Goal: Transaction & Acquisition: Purchase product/service

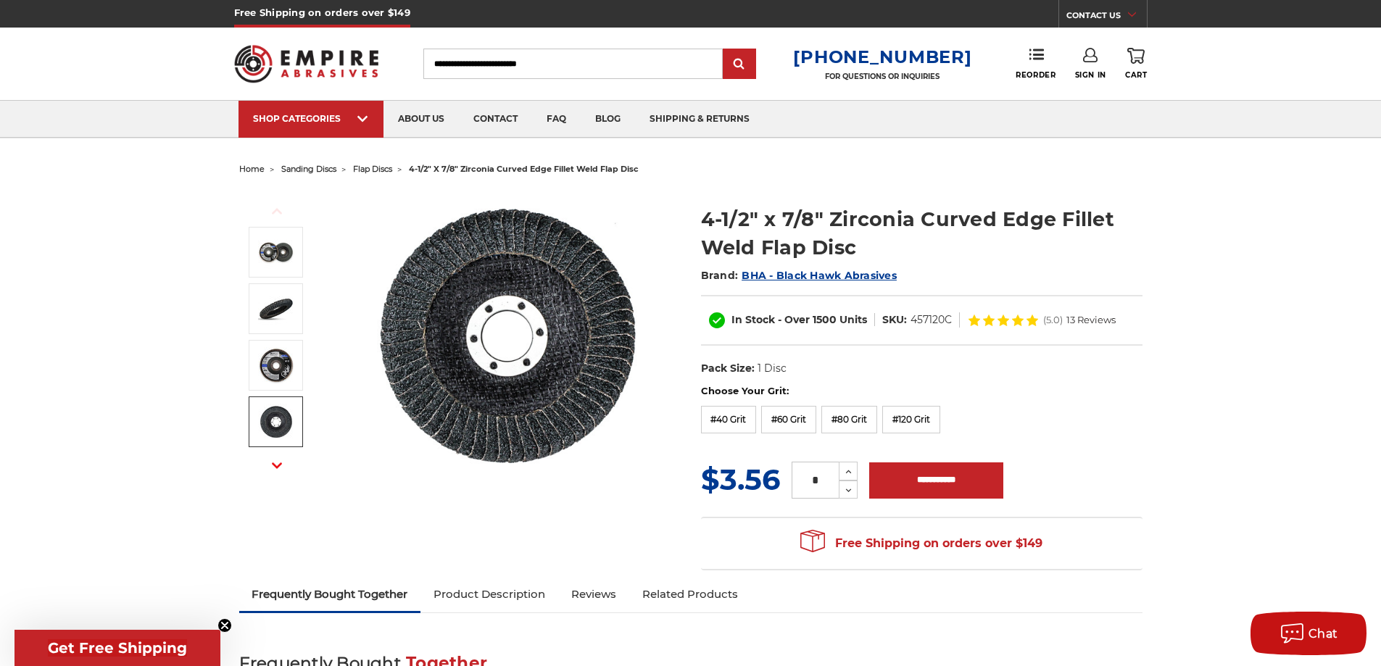
click at [278, 457] on button "Next" at bounding box center [276, 465] width 35 height 31
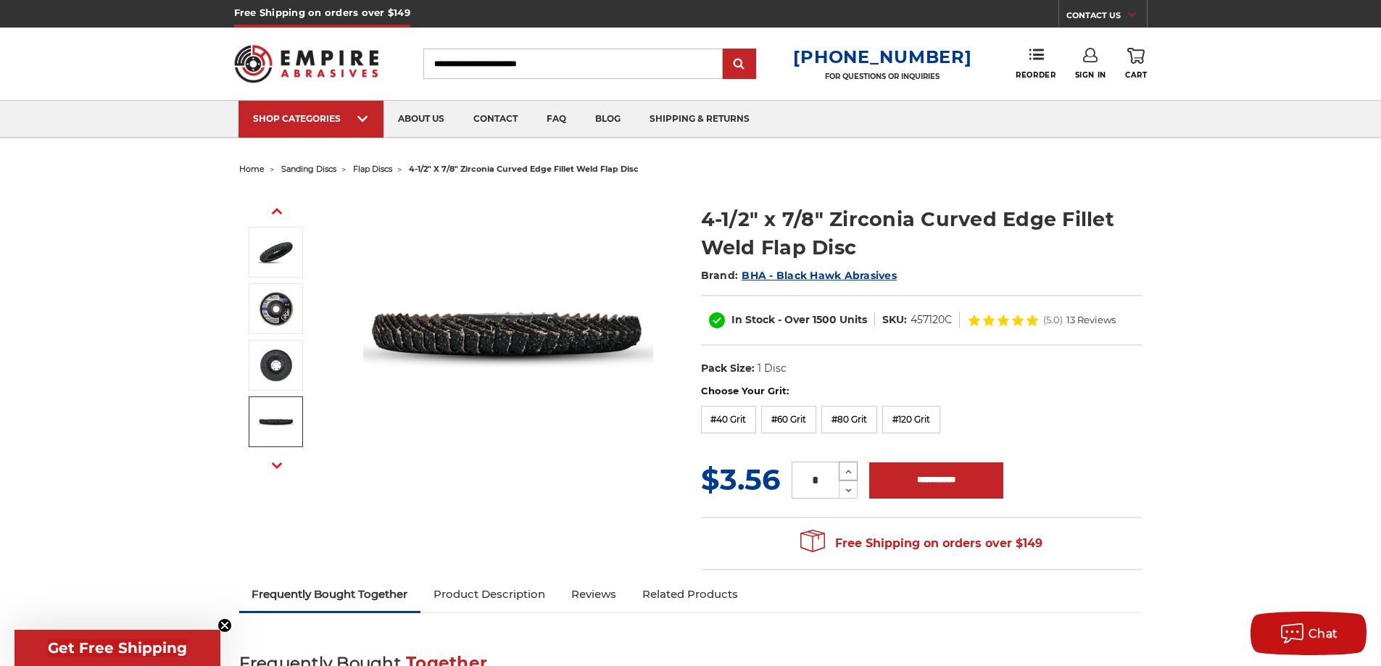
click at [844, 474] on icon at bounding box center [848, 471] width 11 height 13
type input "*"
click at [586, 498] on div "Previous Next" at bounding box center [690, 379] width 923 height 399
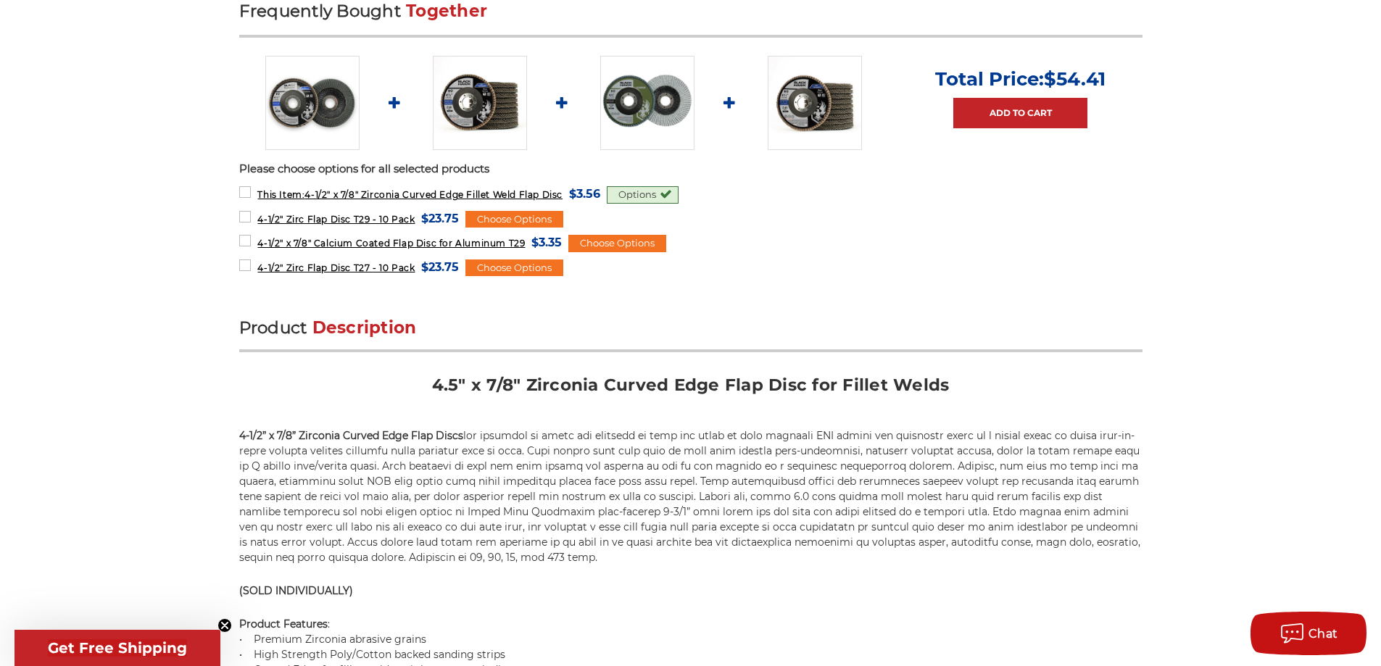
scroll to position [580, 0]
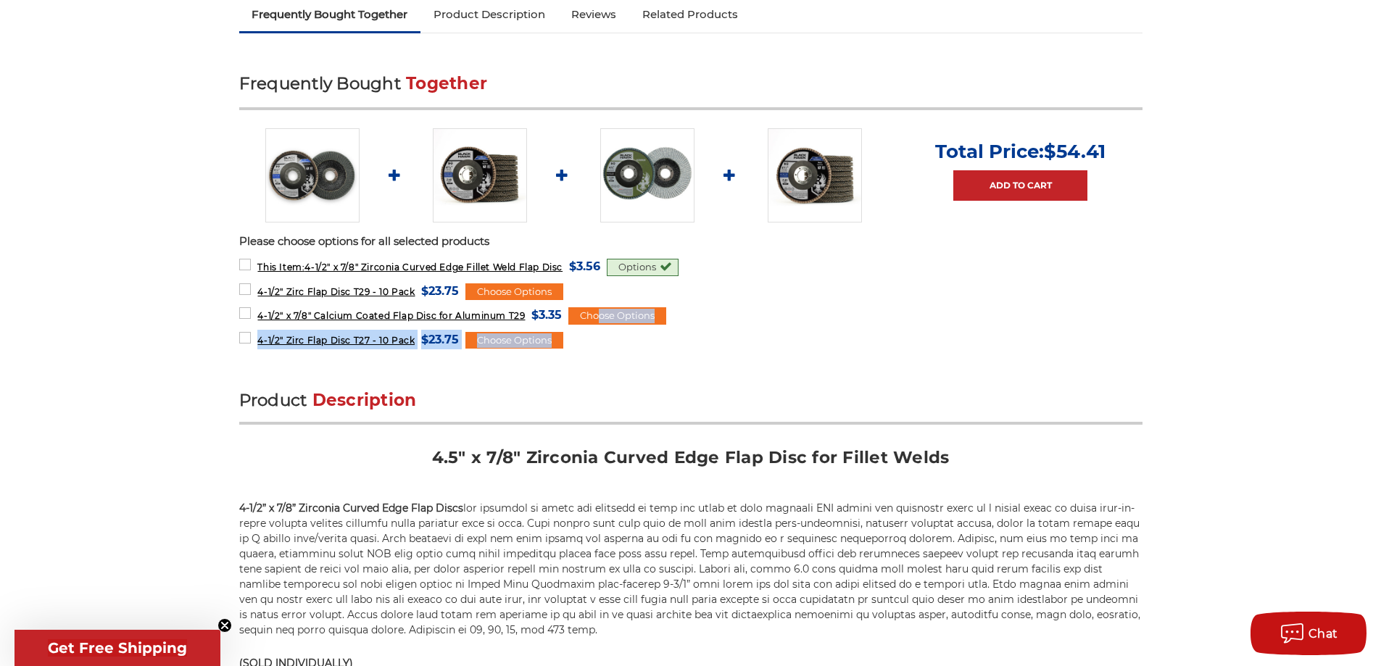
drag, startPoint x: 596, startPoint y: 316, endPoint x: 621, endPoint y: 361, distance: 51.2
click at [622, 358] on div "Frequently Bought Together Total Price: $54.41 Add to Cart Please choose option…" at bounding box center [690, 214] width 903 height 289
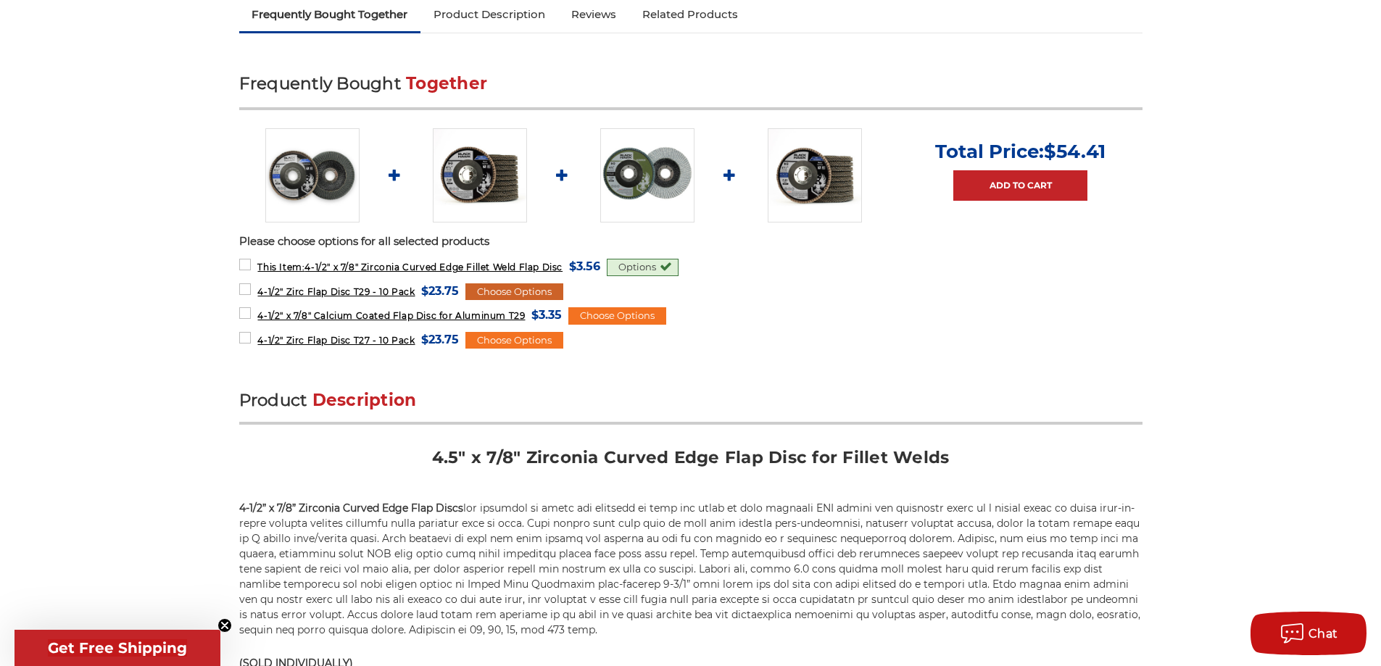
click at [548, 293] on div "Choose Options" at bounding box center [514, 291] width 98 height 17
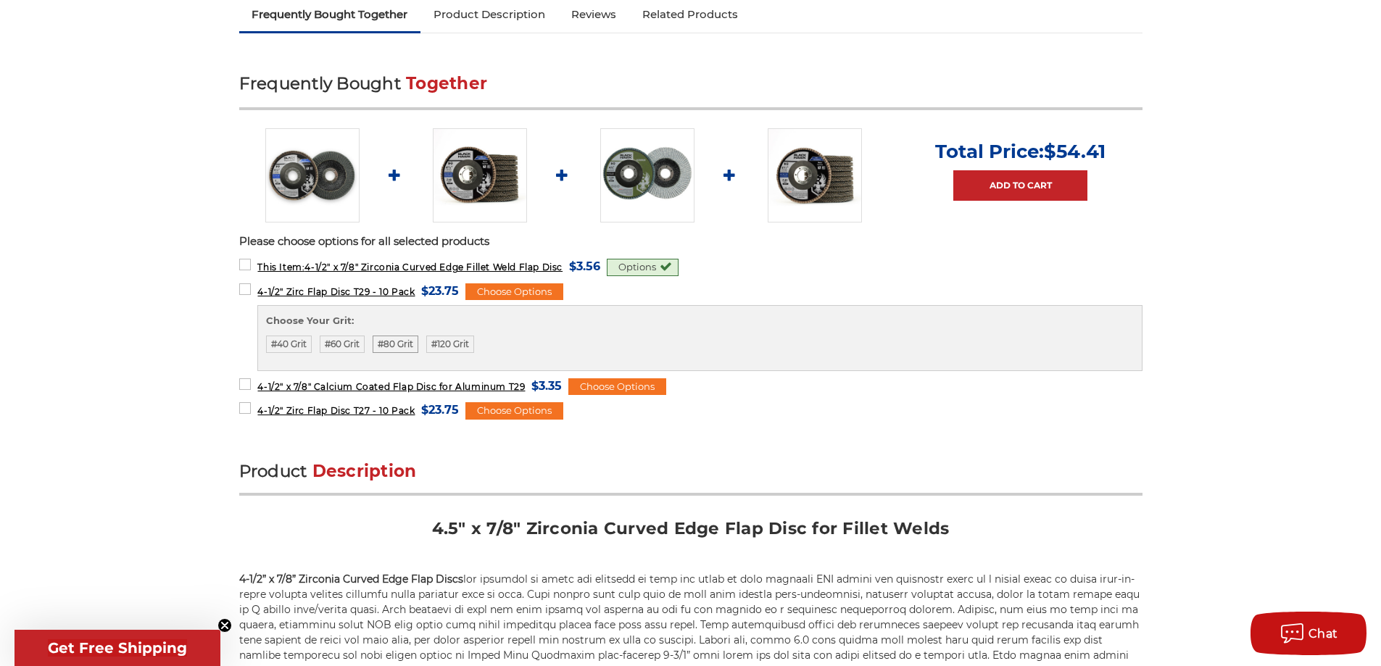
click at [398, 341] on label "#80 Grit" at bounding box center [395, 344] width 46 height 17
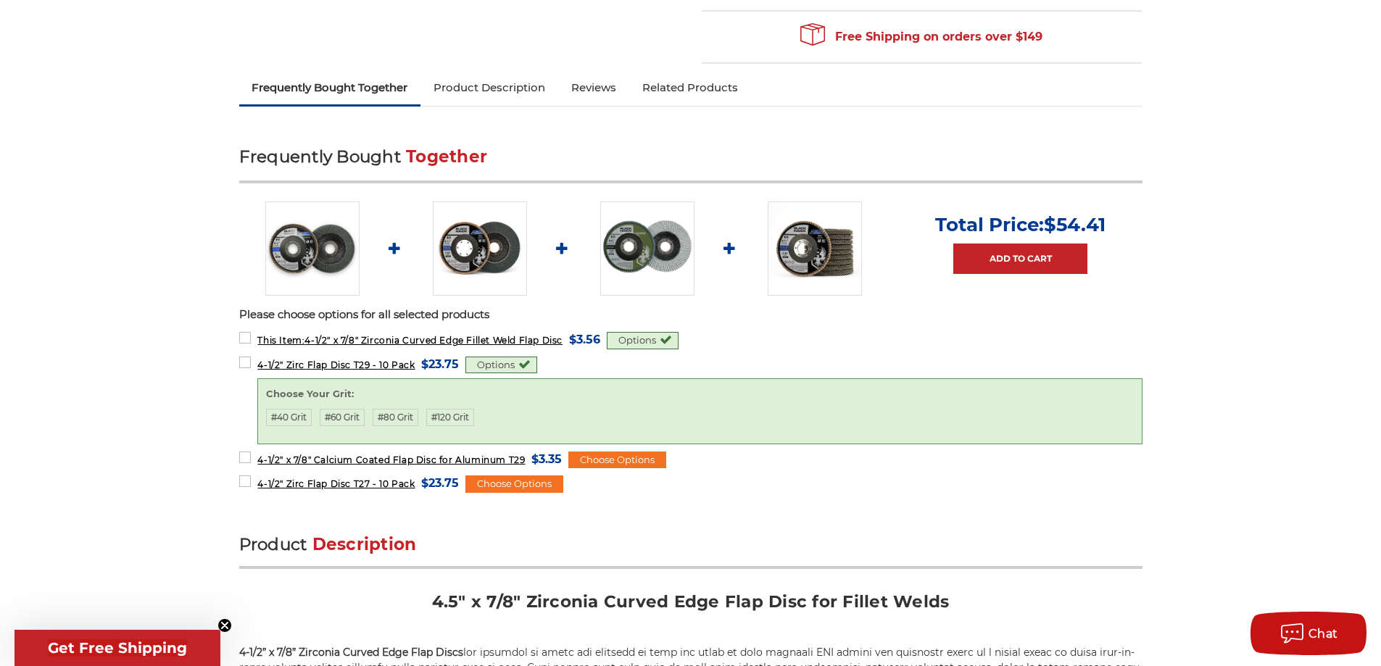
scroll to position [507, 0]
click at [676, 339] on div "Options" at bounding box center [643, 339] width 72 height 17
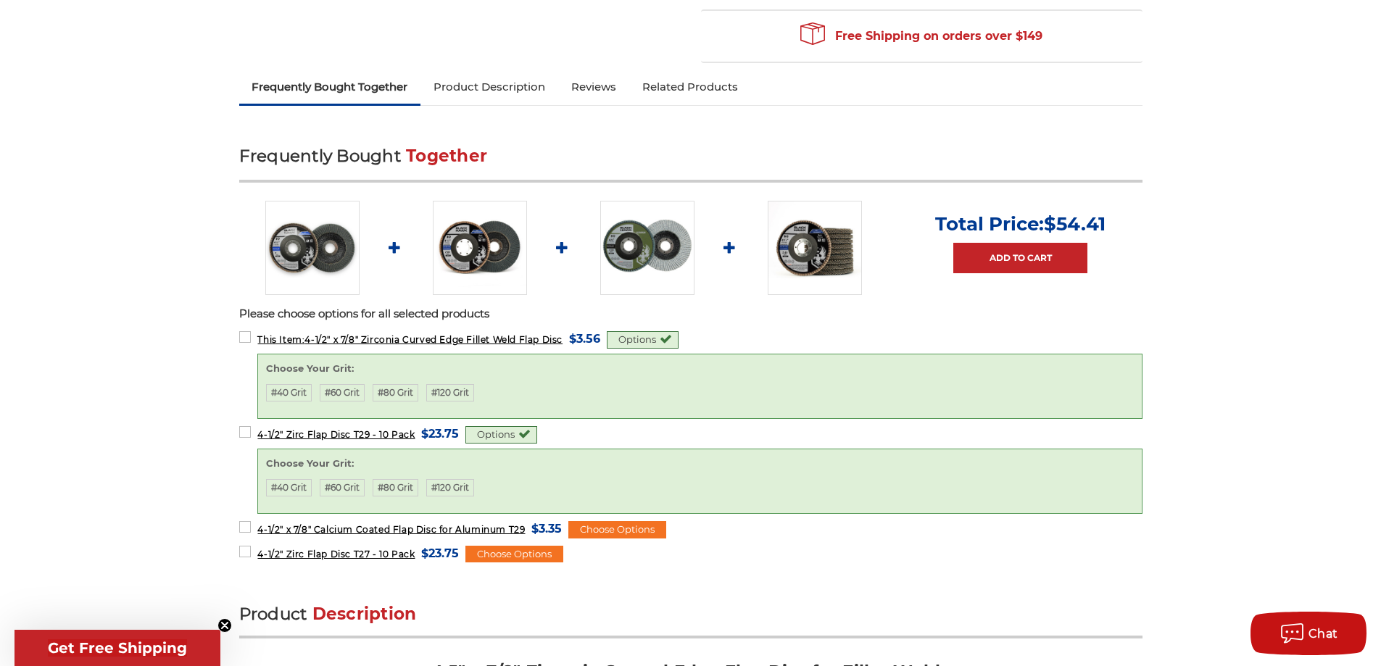
click at [670, 342] on div "Options" at bounding box center [643, 339] width 72 height 17
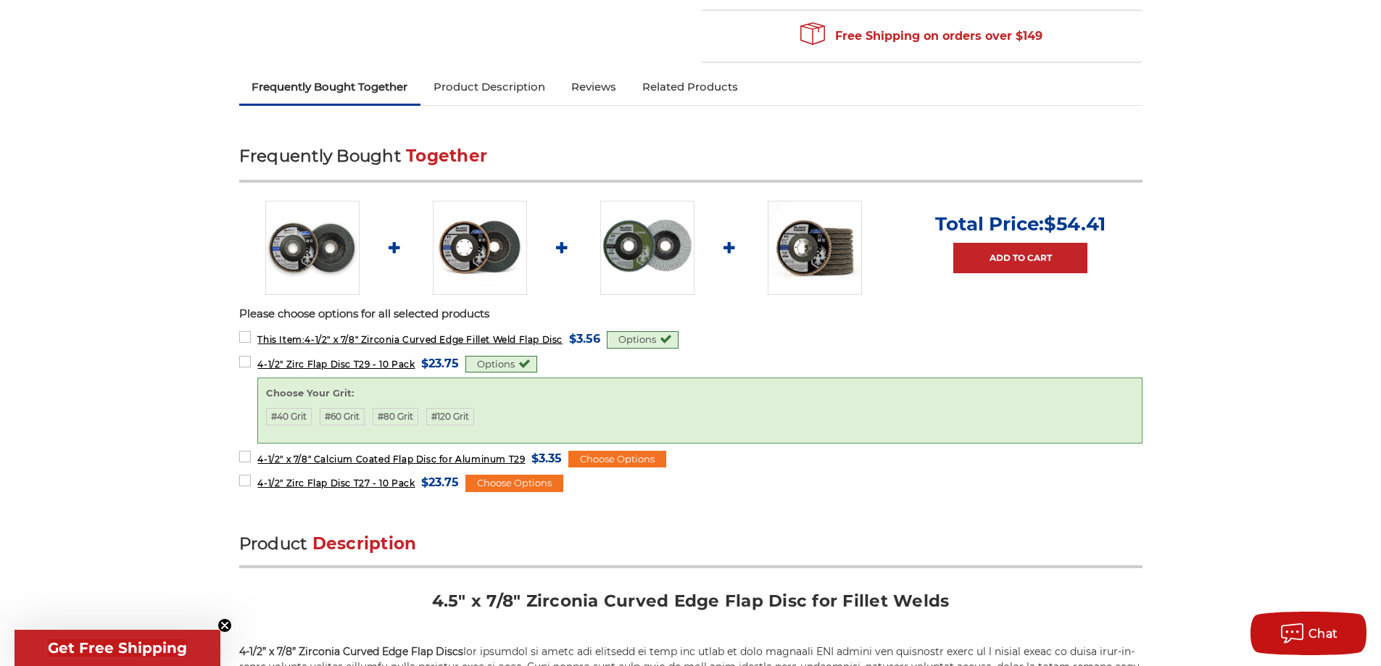
drag, startPoint x: 707, startPoint y: 330, endPoint x: 744, endPoint y: 316, distance: 38.8
click at [713, 327] on div "Frequently Bought Together Total Price: $54.41 Add to Cart Please choose option…" at bounding box center [690, 322] width 903 height 359
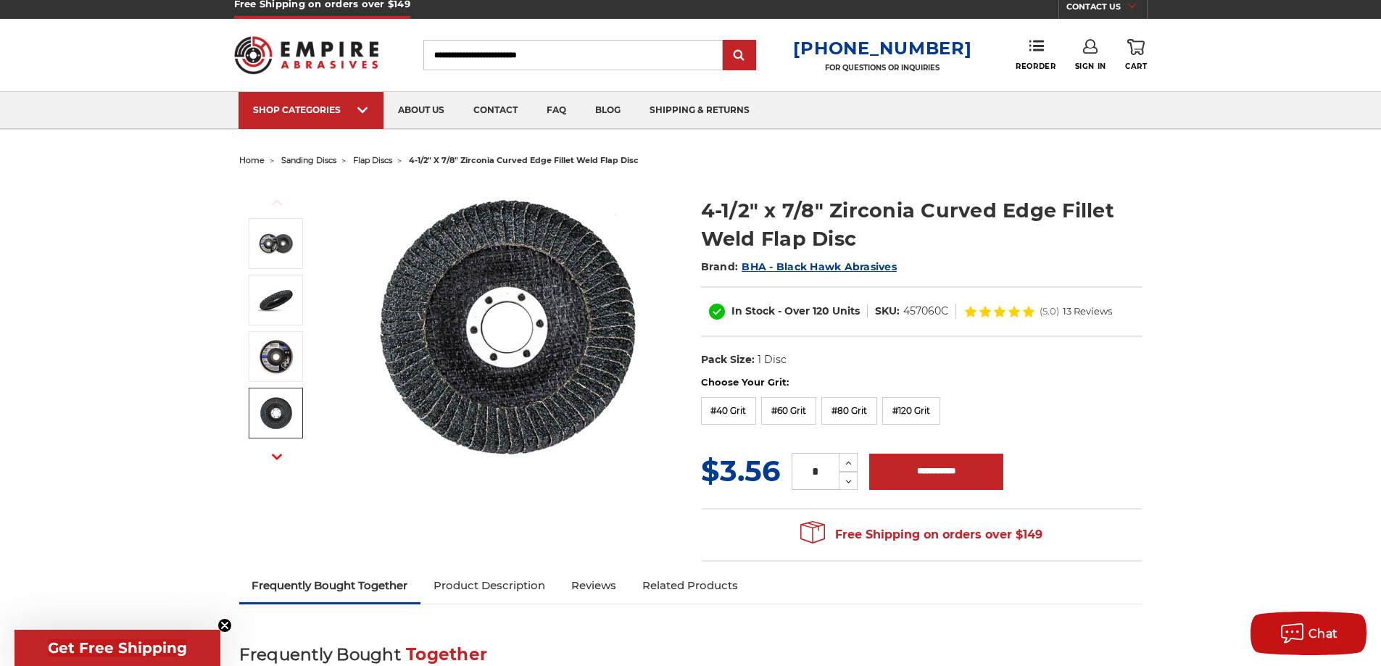
scroll to position [0, 0]
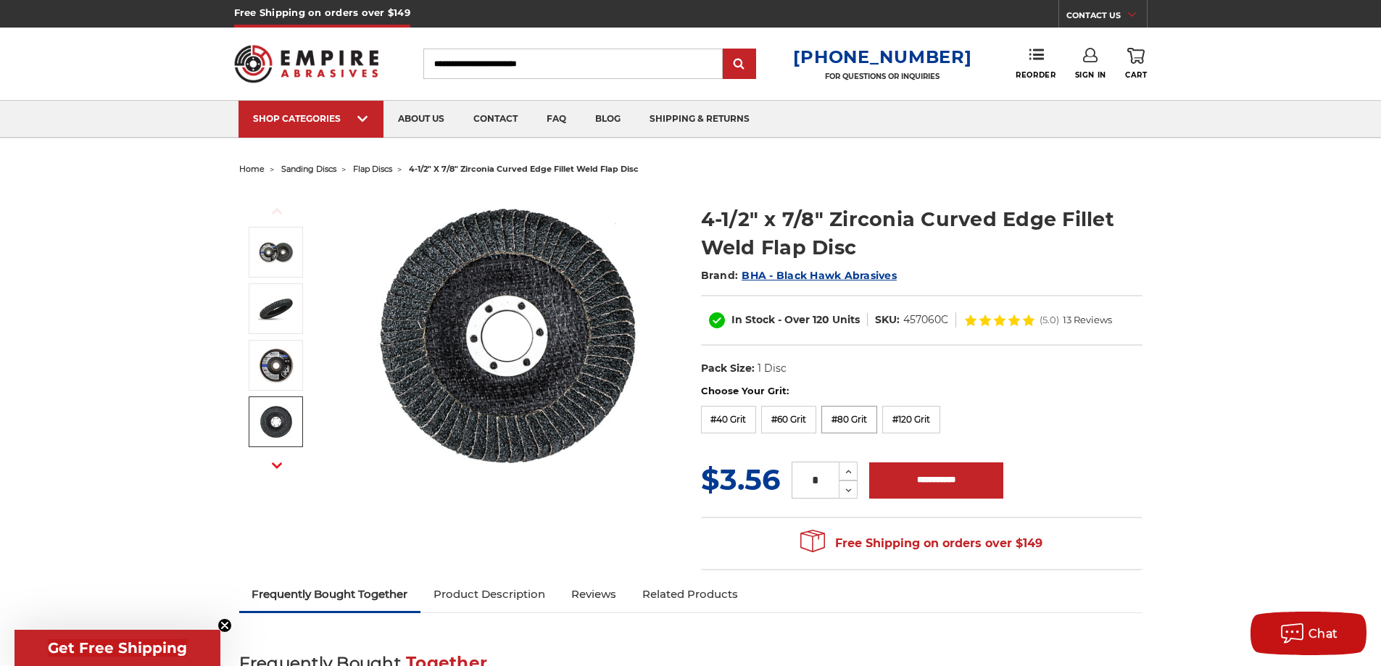
click at [851, 417] on label "#80 Grit" at bounding box center [849, 420] width 56 height 28
click at [848, 474] on use at bounding box center [849, 472] width 6 height 4
click at [848, 478] on icon at bounding box center [848, 471] width 11 height 13
type input "*"
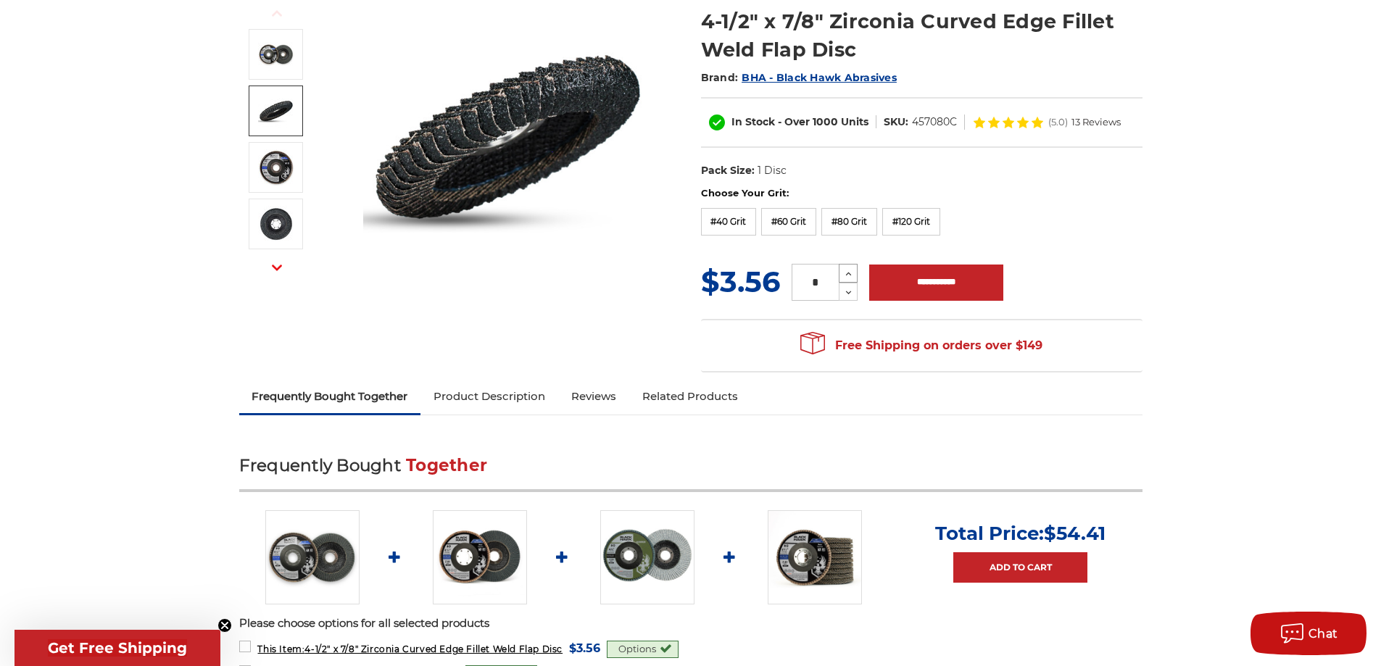
scroll to position [507, 0]
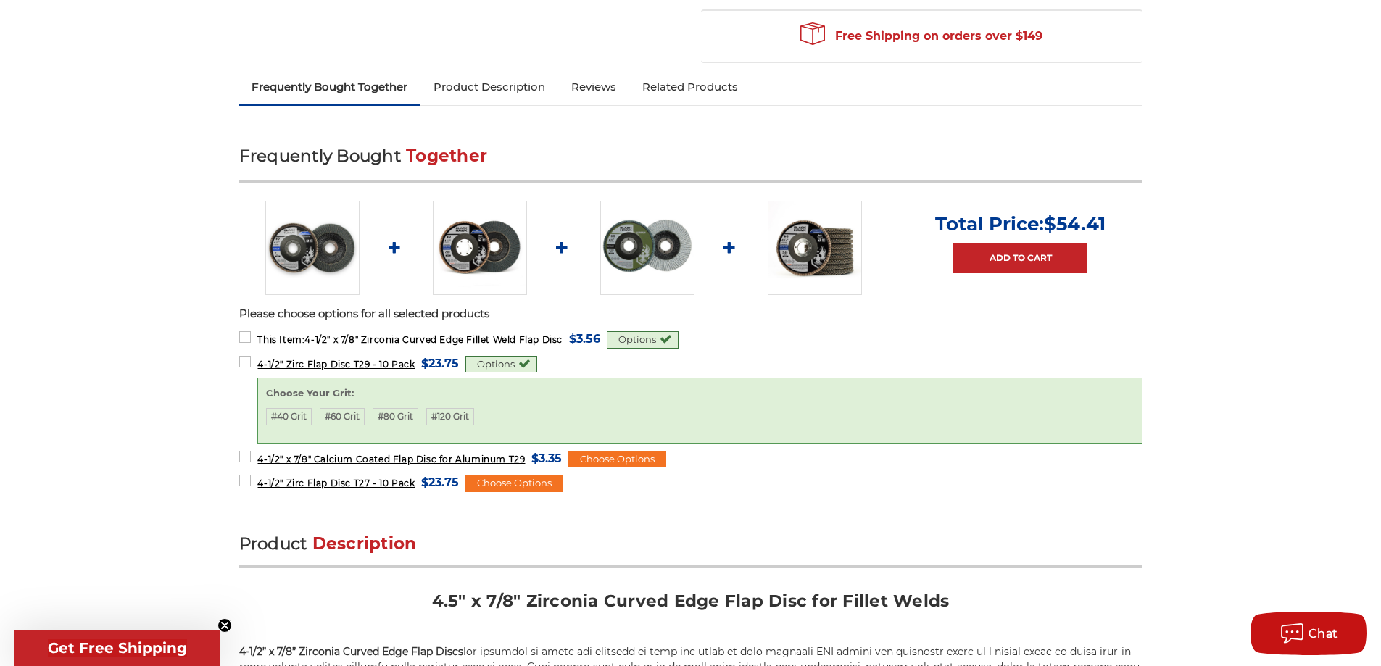
click at [478, 373] on div "Options" at bounding box center [501, 364] width 72 height 17
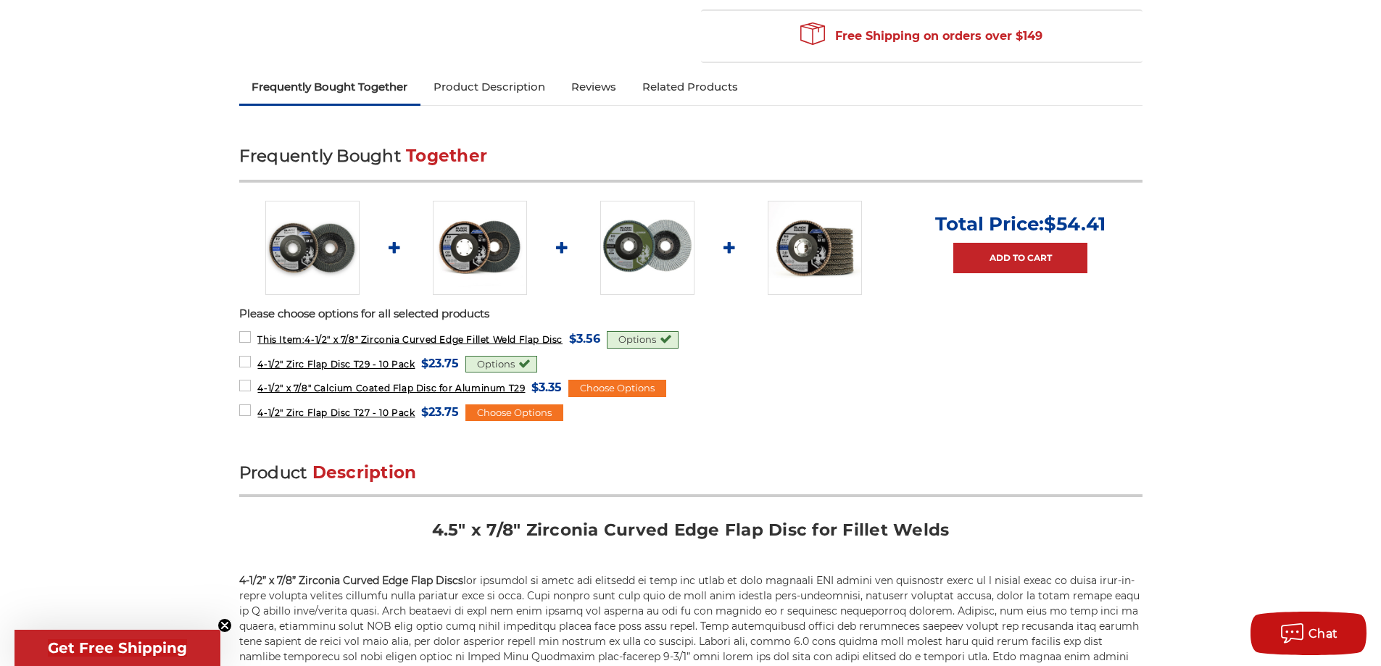
click at [478, 373] on div "Options" at bounding box center [501, 364] width 72 height 17
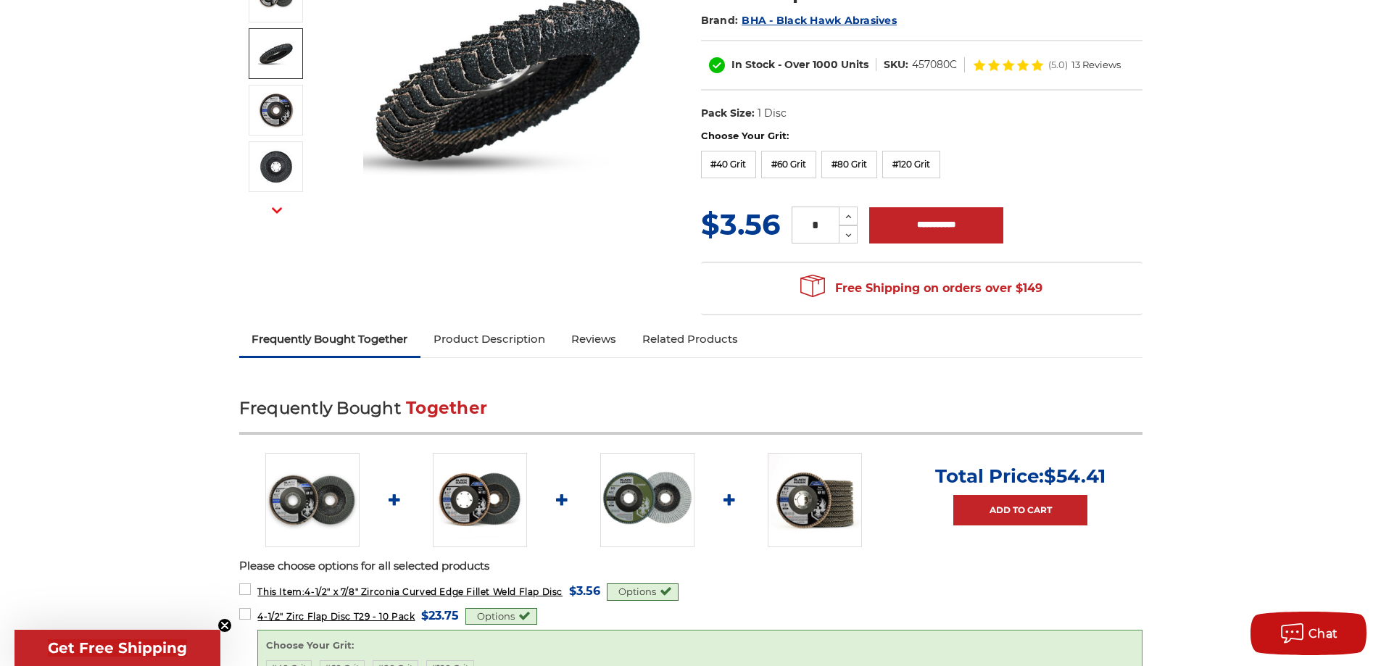
scroll to position [290, 0]
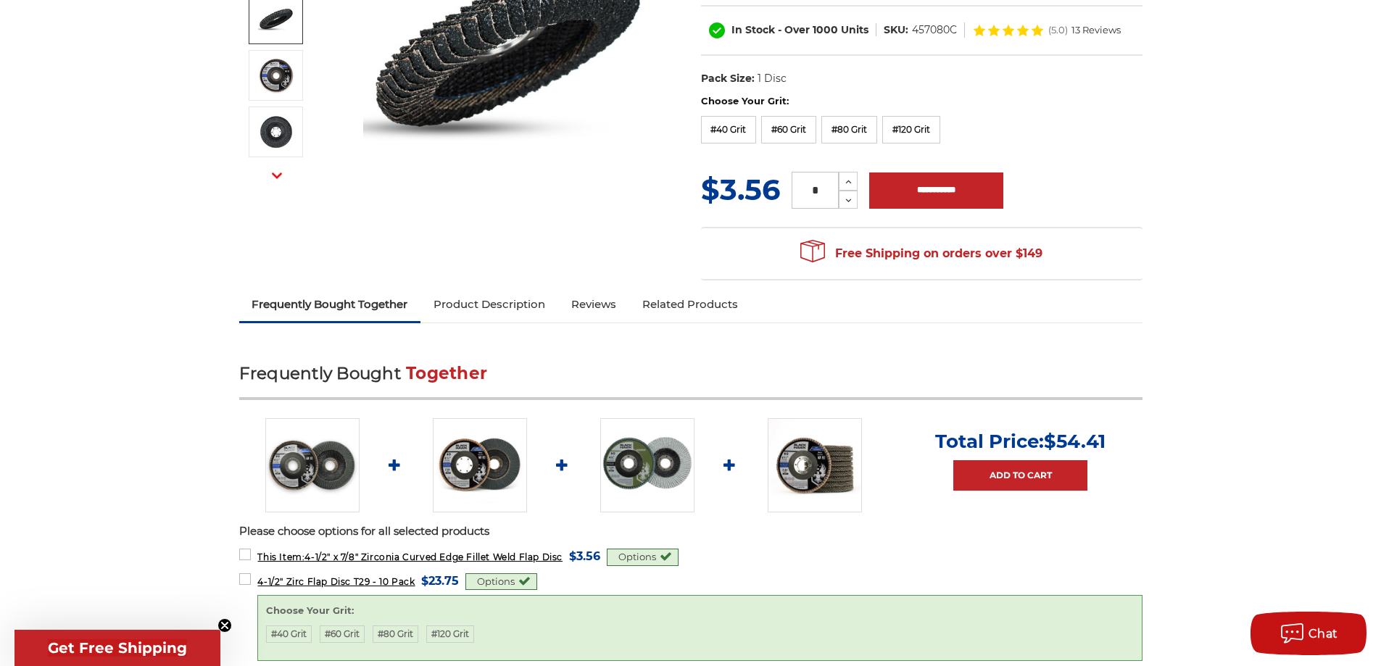
drag, startPoint x: 823, startPoint y: 204, endPoint x: 772, endPoint y: 228, distance: 56.4
click at [772, 227] on section "Choose Your Grit: #40 Grit #60 Grit #80 Grit #120 Grit MSRP: Was: Now: $3.56 (Y…" at bounding box center [922, 191] width 462 height 194
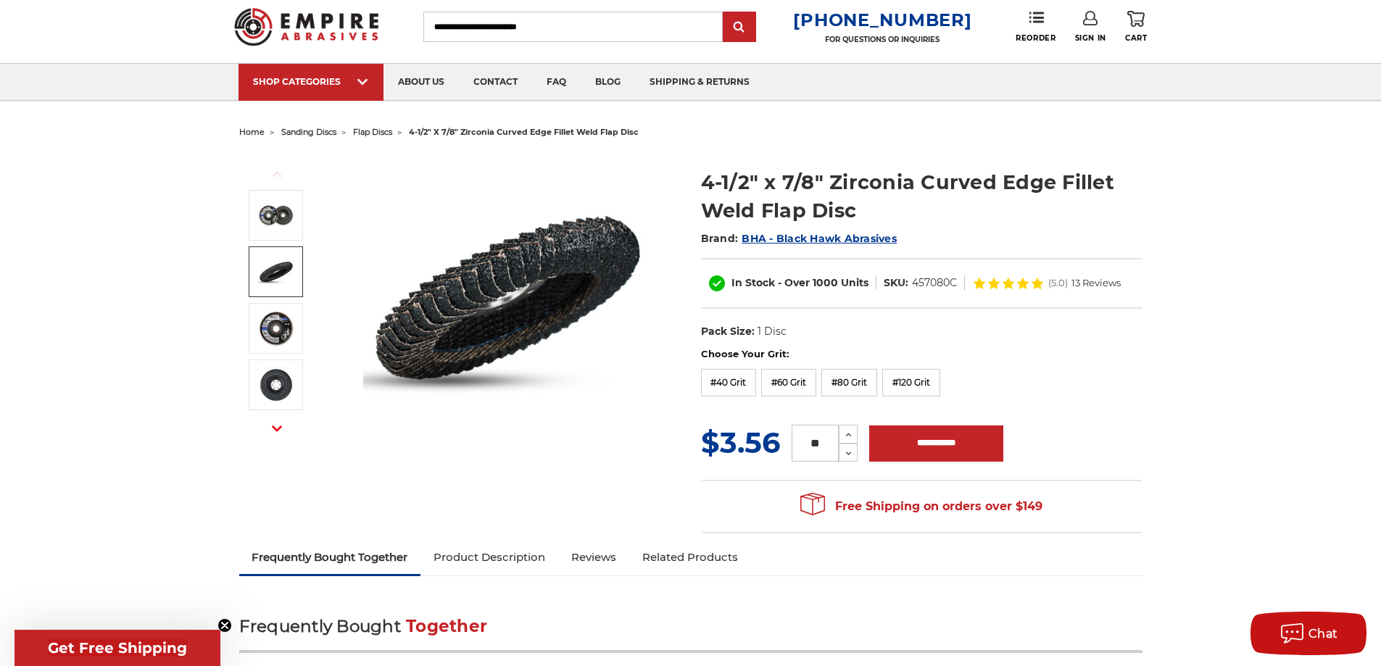
scroll to position [72, 0]
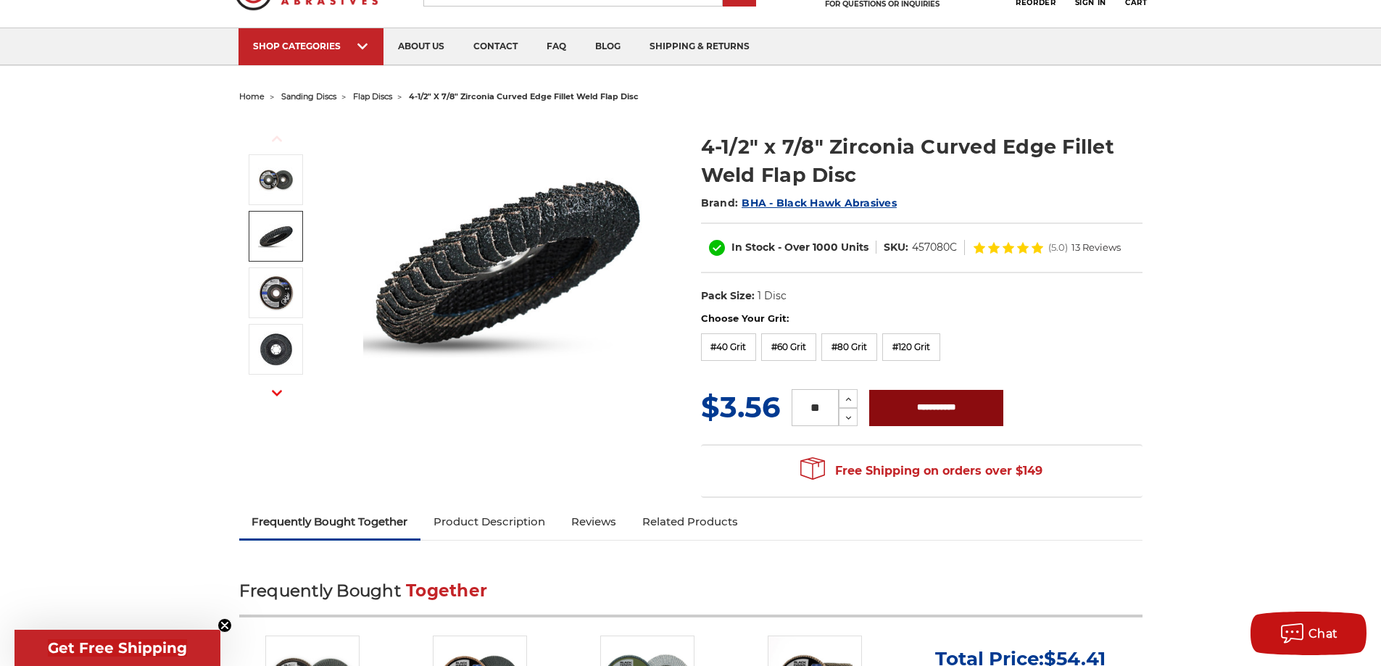
type input "**"
click at [920, 419] on input "**********" at bounding box center [936, 408] width 134 height 36
type input "**********"
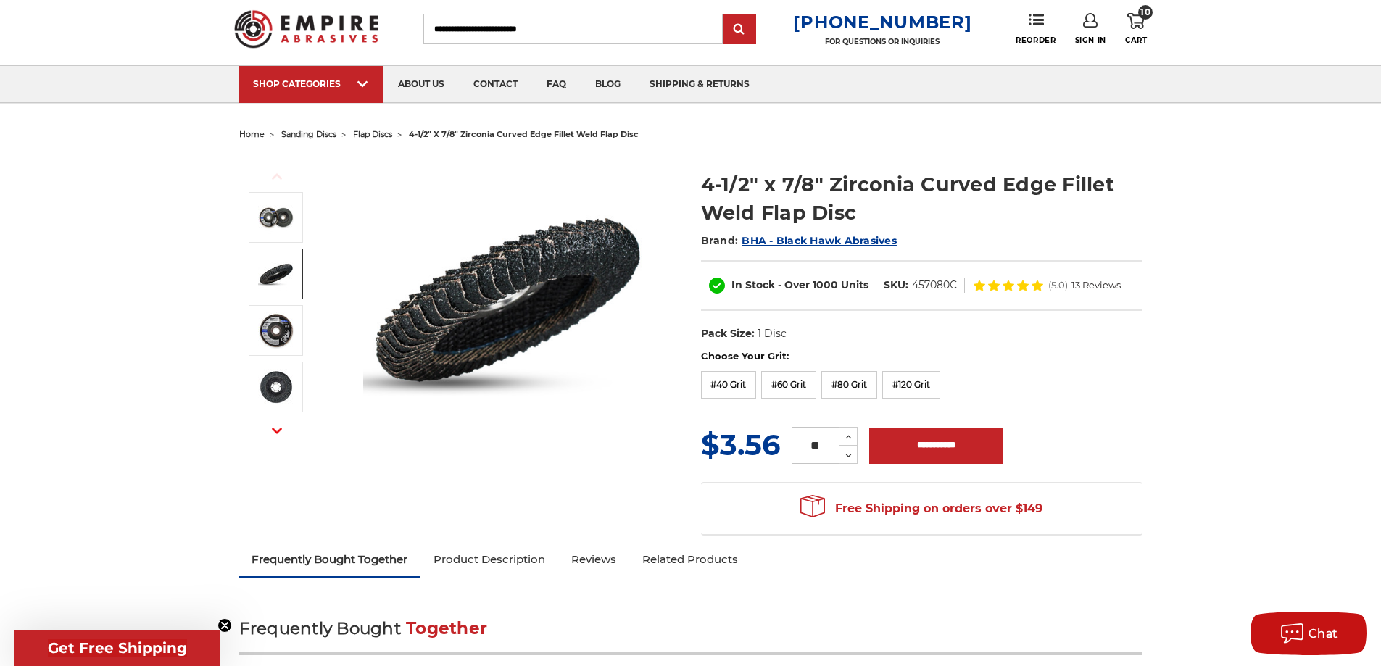
scroll to position [0, 0]
